Goal: Navigation & Orientation: Find specific page/section

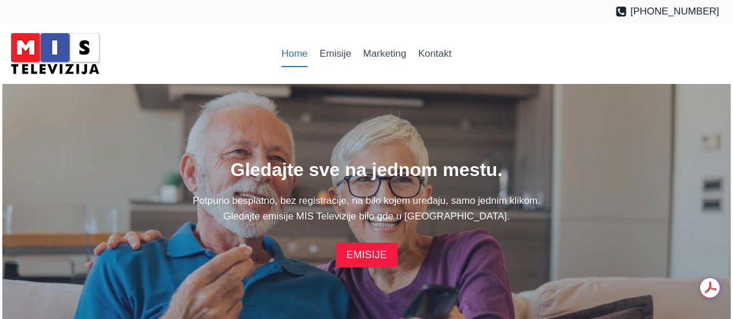
click at [375, 255] on link "EMISIJE" at bounding box center [366, 255] width 61 height 25
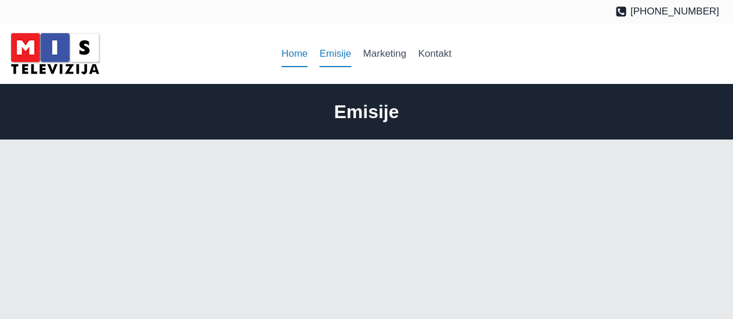
click at [287, 53] on link "Home" at bounding box center [295, 54] width 38 height 28
